Goal: Task Accomplishment & Management: Manage account settings

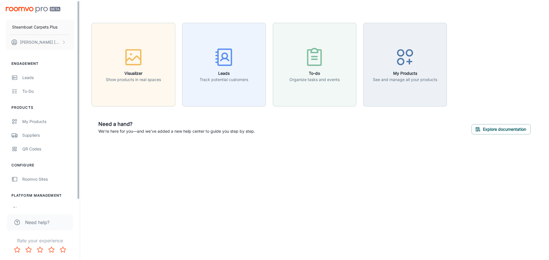
scroll to position [9, 0]
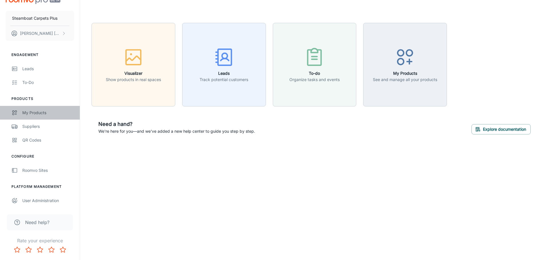
click at [39, 113] on div "My Products" at bounding box center [48, 113] width 52 height 6
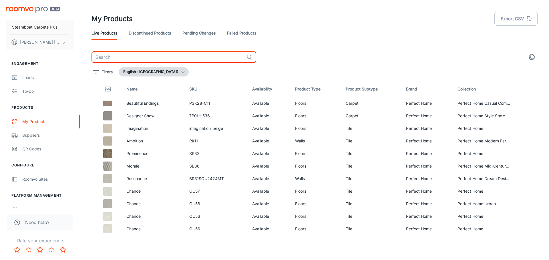
click at [125, 59] on input "text" at bounding box center [167, 56] width 153 height 11
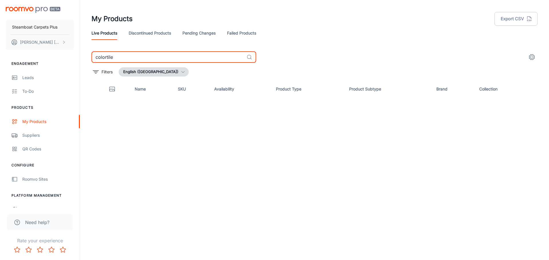
click at [106, 58] on input "colortile" at bounding box center [167, 56] width 153 height 11
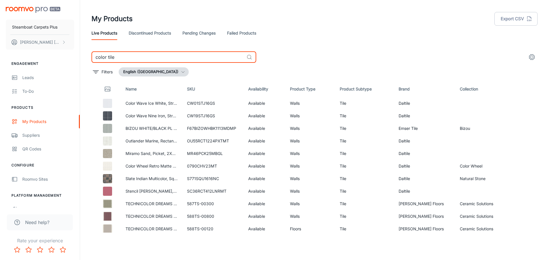
drag, startPoint x: 122, startPoint y: 57, endPoint x: 64, endPoint y: 56, distance: 58.0
click at [64, 56] on div "Steamboat Carpets Plus [PERSON_NAME] Engagement Leads To-do Products My Product…" at bounding box center [274, 128] width 549 height 256
type input "carpetsplus"
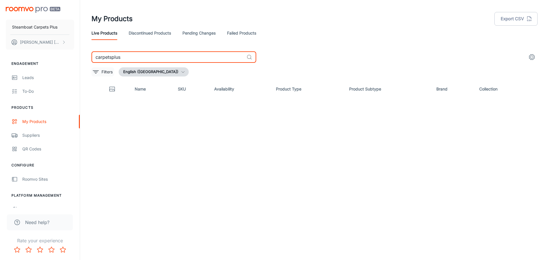
click at [106, 73] on p "Filters" at bounding box center [106, 72] width 11 height 6
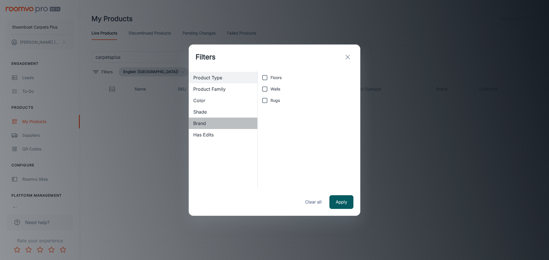
click at [199, 123] on span "Brand" at bounding box center [222, 123] width 59 height 7
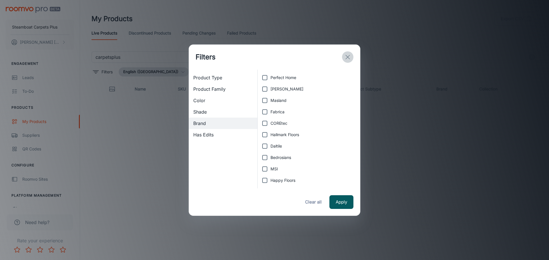
click at [349, 58] on icon "exit" at bounding box center [347, 57] width 7 height 7
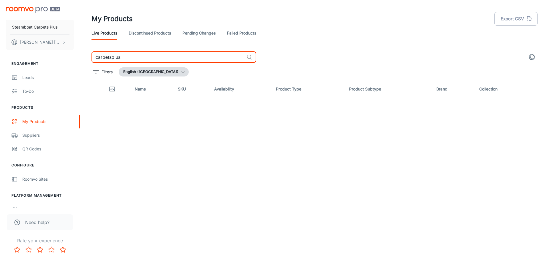
drag, startPoint x: 132, startPoint y: 59, endPoint x: 63, endPoint y: 51, distance: 69.6
click at [63, 51] on div "Steamboat Carpets Plus [PERSON_NAME] Engagement Leads To-do Products My Product…" at bounding box center [274, 128] width 549 height 256
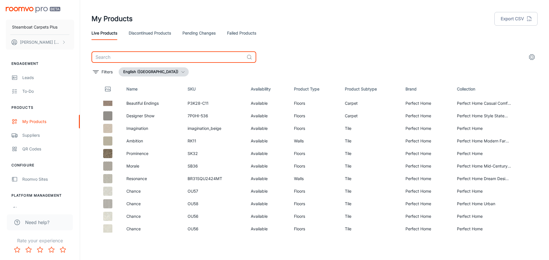
click at [157, 33] on link "Discontinued Products" at bounding box center [150, 33] width 42 height 14
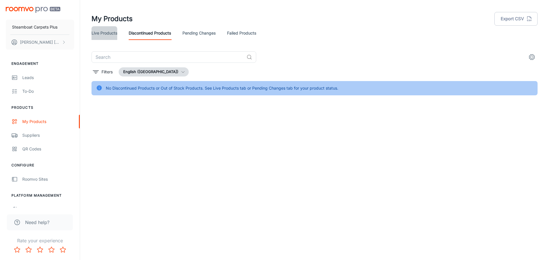
click at [108, 31] on link "Live Products" at bounding box center [104, 33] width 26 height 14
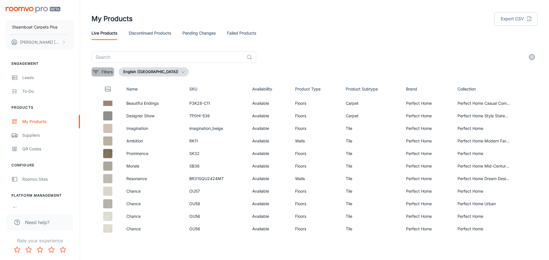
click at [93, 73] on icon "filter" at bounding box center [95, 72] width 7 height 7
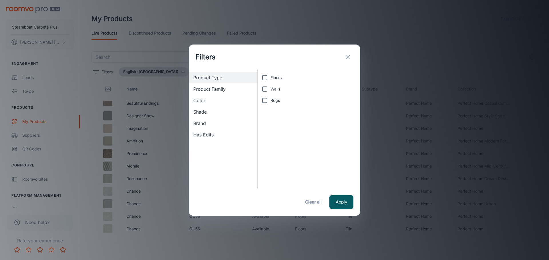
click at [203, 114] on span "Shade" at bounding box center [222, 112] width 59 height 7
click at [200, 125] on span "Brand" at bounding box center [222, 123] width 59 height 7
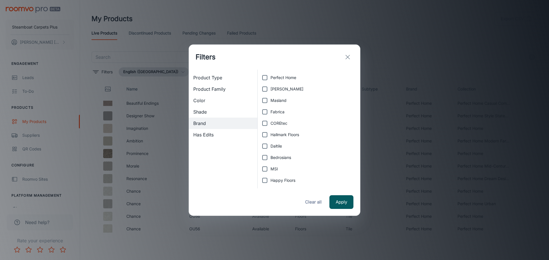
click at [264, 78] on input "Perfect Home" at bounding box center [264, 77] width 11 height 11
checkbox input "true"
click at [337, 203] on button "Apply" at bounding box center [341, 202] width 24 height 14
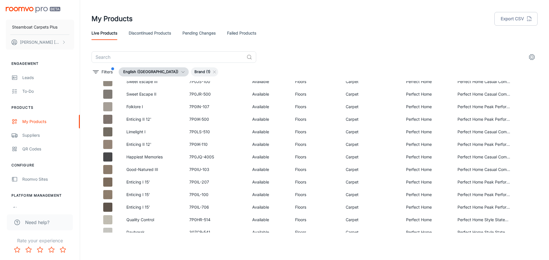
scroll to position [363, 0]
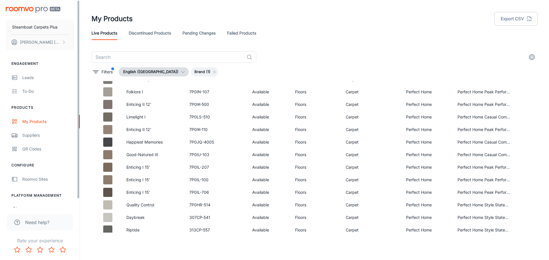
click at [77, 124] on div "Steamboat Carpets Plus [PERSON_NAME] Engagement Leads To-do Products My Product…" at bounding box center [40, 104] width 80 height 208
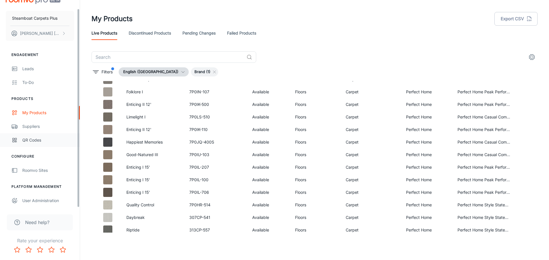
drag, startPoint x: 79, startPoint y: 121, endPoint x: 78, endPoint y: 141, distance: 19.7
click at [78, 151] on div "Steamboat Carpets Plus [PERSON_NAME] Engagement Leads To-do Products My Product…" at bounding box center [40, 104] width 80 height 208
drag, startPoint x: 79, startPoint y: 114, endPoint x: 77, endPoint y: 133, distance: 19.2
click at [77, 134] on div "Steamboat Carpets Plus [PERSON_NAME] Engagement Leads To-do Products My Product…" at bounding box center [40, 104] width 80 height 208
click at [530, 57] on icon "settings" at bounding box center [531, 57] width 7 height 7
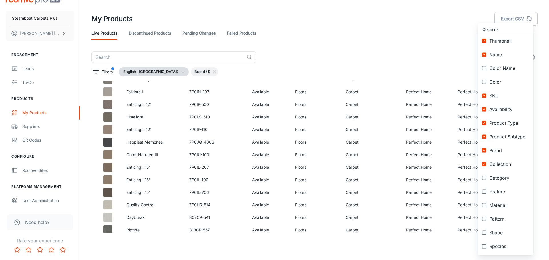
click at [426, 66] on div at bounding box center [274, 130] width 549 height 260
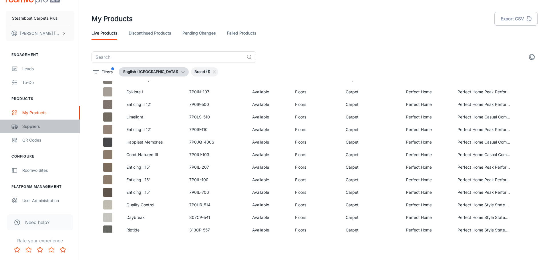
click at [25, 130] on link "Suppliers" at bounding box center [40, 127] width 80 height 14
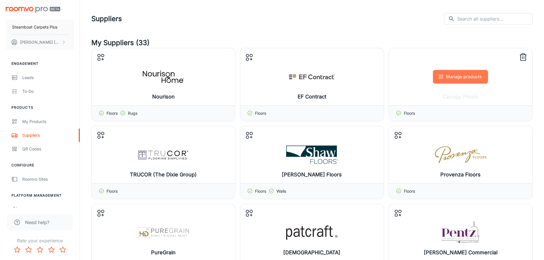
click at [469, 80] on button "Manage products" at bounding box center [460, 77] width 55 height 14
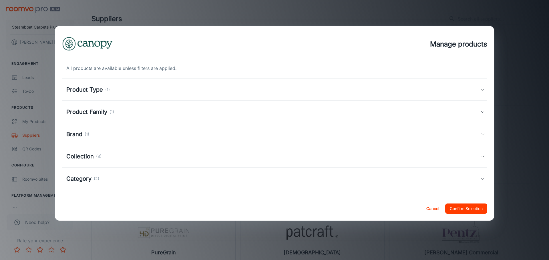
click at [478, 176] on div "Category (2)" at bounding box center [273, 179] width 414 height 9
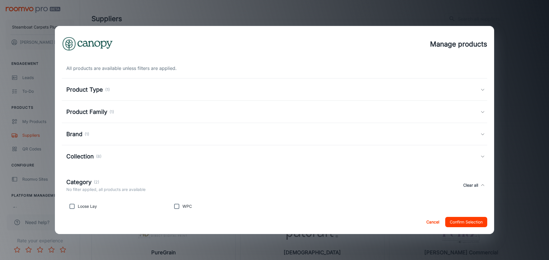
click at [477, 154] on div "Collection (8)" at bounding box center [274, 156] width 425 height 22
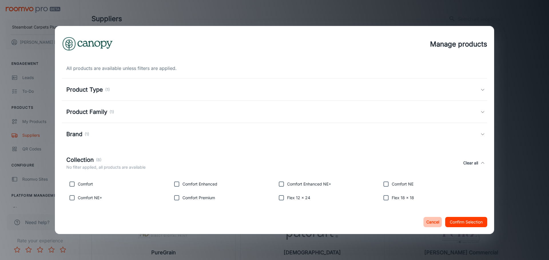
click at [435, 223] on button "Cancel" at bounding box center [432, 222] width 18 height 10
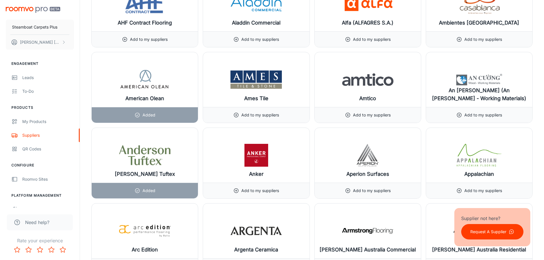
scroll to position [583, 0]
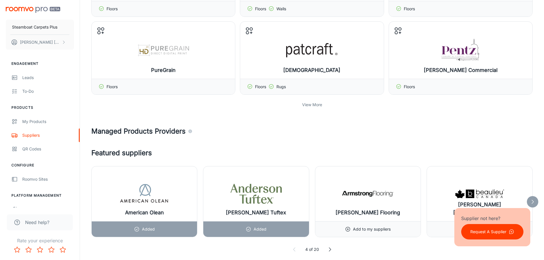
scroll to position [184, 0]
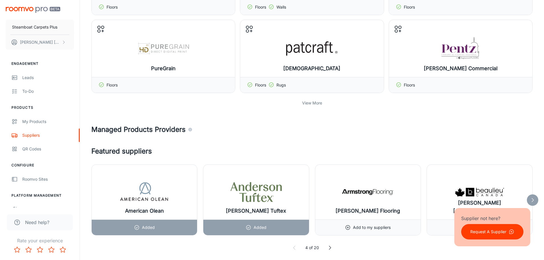
click at [313, 104] on p "View More" at bounding box center [312, 103] width 20 height 6
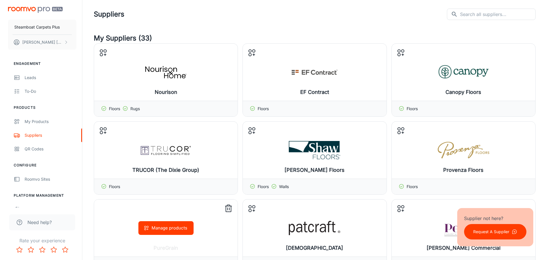
scroll to position [0, 0]
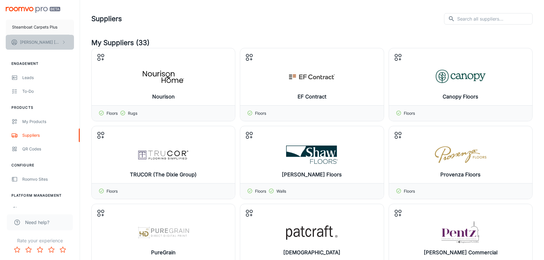
click at [55, 41] on button "[PERSON_NAME]" at bounding box center [40, 42] width 68 height 15
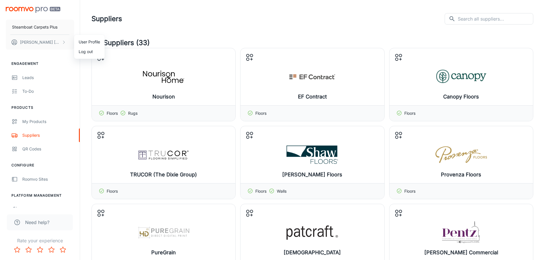
click at [60, 15] on div at bounding box center [274, 130] width 549 height 260
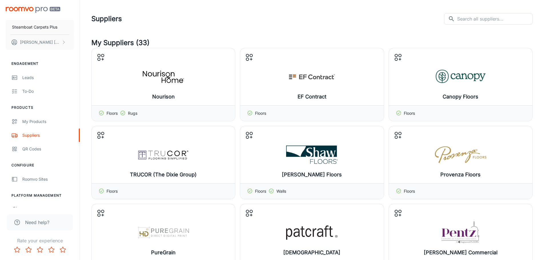
click at [25, 9] on img "scrollable content" at bounding box center [33, 10] width 55 height 6
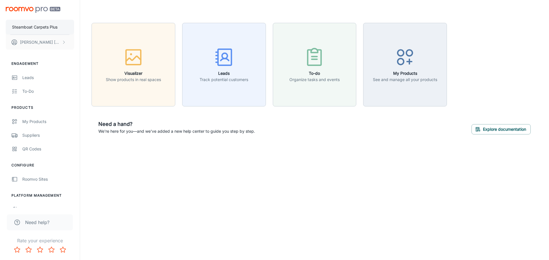
click at [52, 29] on p "Steamboat Carpets Plus" at bounding box center [34, 27] width 45 height 6
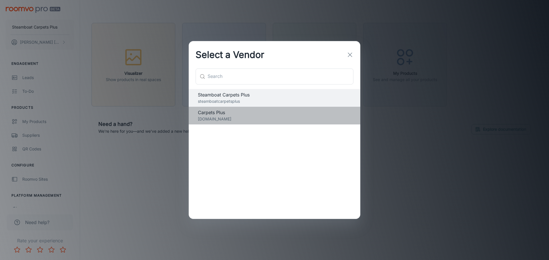
click at [214, 115] on span "Carpets Plus" at bounding box center [274, 112] width 153 height 7
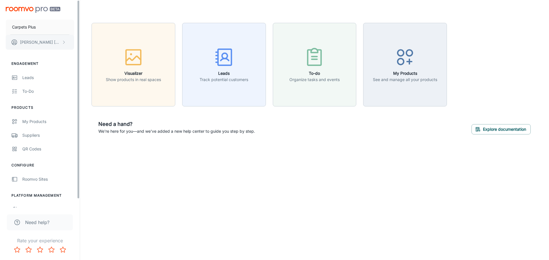
click at [56, 43] on button "[PERSON_NAME]" at bounding box center [40, 42] width 68 height 15
click at [81, 41] on li "User Profile" at bounding box center [89, 42] width 31 height 10
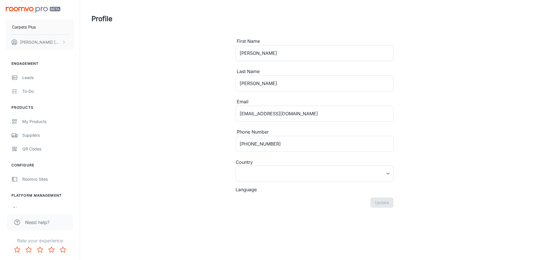
type input "[GEOGRAPHIC_DATA]"
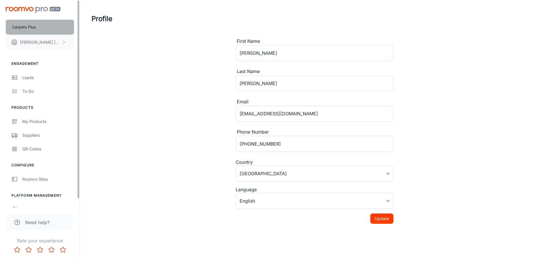
click at [32, 28] on p "Carpets Plus" at bounding box center [24, 27] width 24 height 6
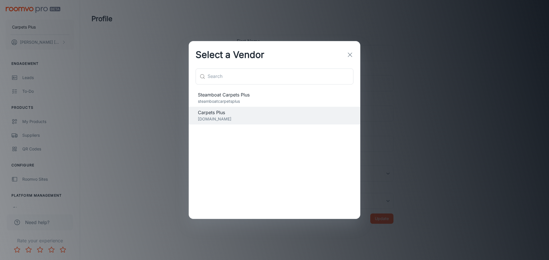
click at [217, 96] on span "Steamboat Carpets Plus" at bounding box center [274, 94] width 153 height 7
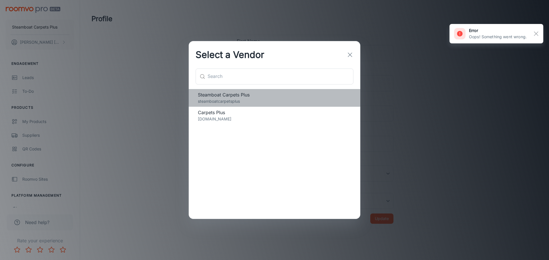
click at [234, 99] on p "steamboatcarpetsplus" at bounding box center [274, 101] width 153 height 6
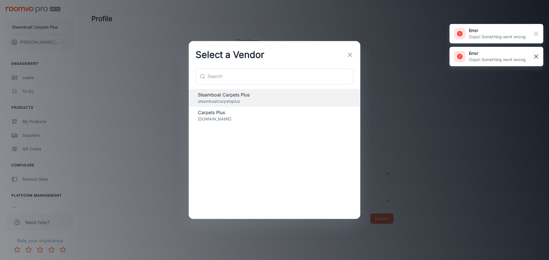
click at [537, 54] on rect "button" at bounding box center [535, 56] width 7 height 7
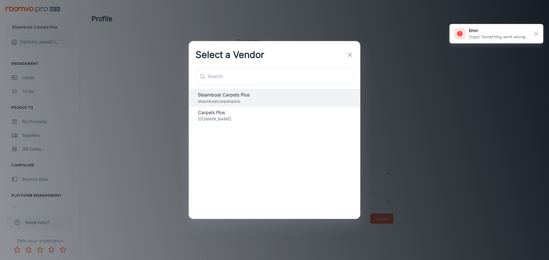
drag, startPoint x: 537, startPoint y: 30, endPoint x: 536, endPoint y: 33, distance: 3.0
click at [537, 30] on button "button" at bounding box center [536, 34] width 10 height 10
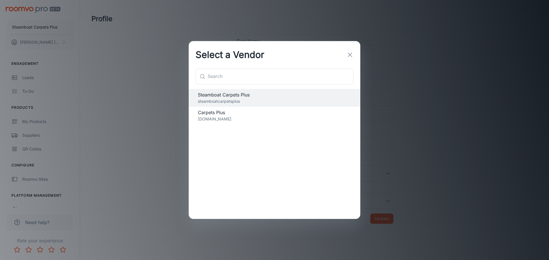
click at [348, 56] on icon "button" at bounding box center [349, 54] width 7 height 7
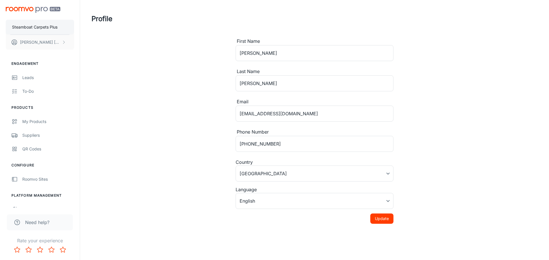
click at [50, 29] on p "Steamboat Carpets Plus" at bounding box center [34, 27] width 45 height 6
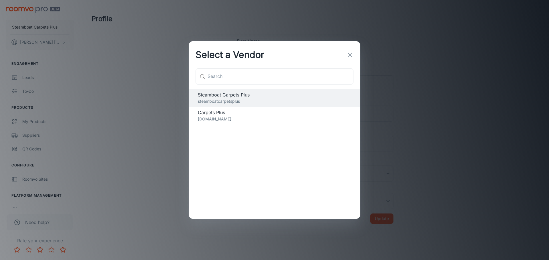
click at [350, 55] on line "button" at bounding box center [350, 55] width 4 height 4
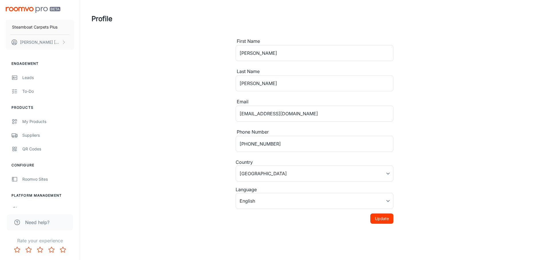
click at [33, 6] on div "Steamboat Carpets Plus [PERSON_NAME]" at bounding box center [40, 27] width 80 height 54
click at [43, 42] on p "[PERSON_NAME]" at bounding box center [40, 42] width 40 height 6
click at [89, 51] on li "Log out" at bounding box center [89, 52] width 31 height 10
